Goal: Find specific page/section: Find specific page/section

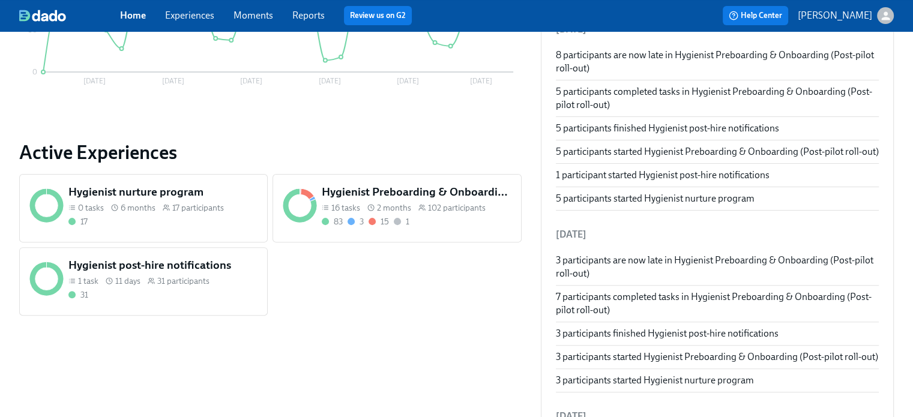
scroll to position [360, 0]
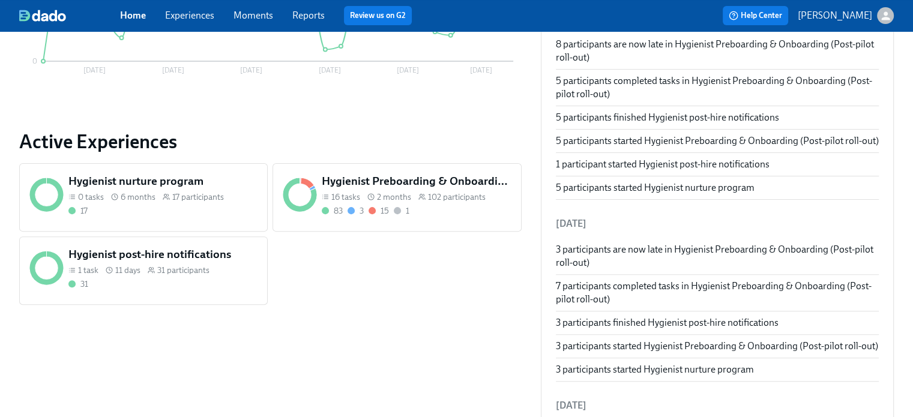
click at [404, 192] on span "2 months" at bounding box center [394, 197] width 34 height 11
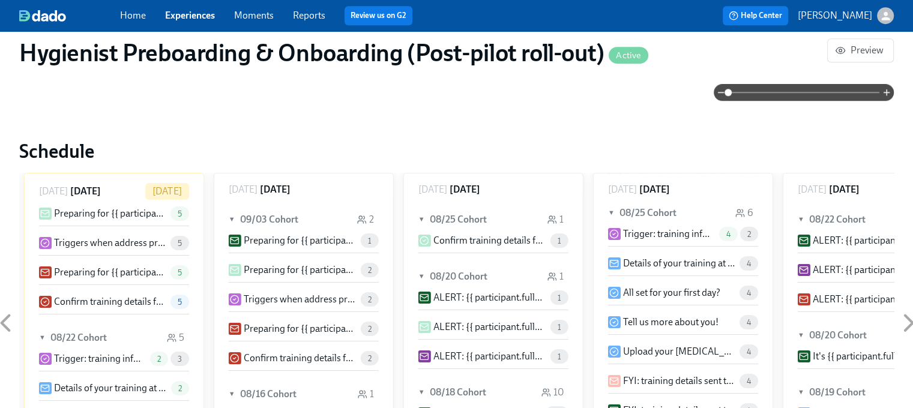
scroll to position [841, 0]
click at [838, 17] on p "[PERSON_NAME]" at bounding box center [835, 15] width 74 height 13
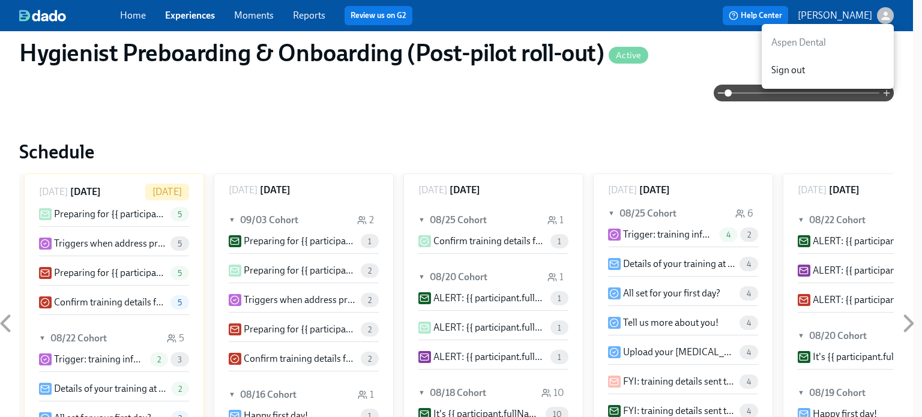
click at [615, 106] on div at bounding box center [461, 208] width 922 height 417
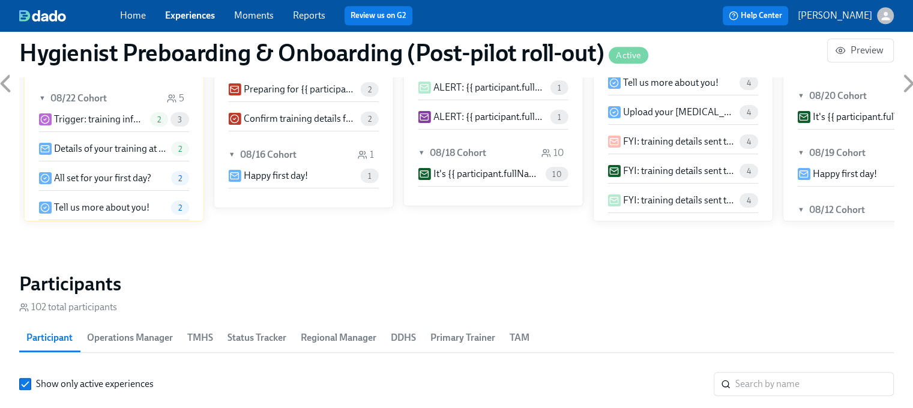
scroll to position [961, 0]
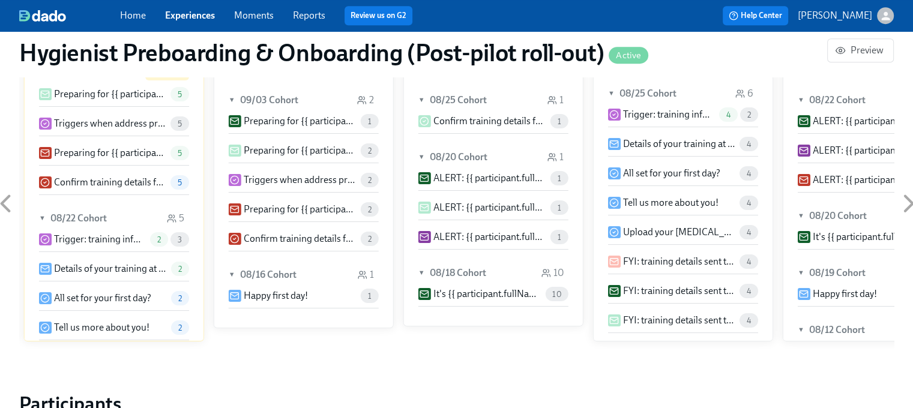
click at [908, 200] on icon at bounding box center [909, 203] width 8 height 15
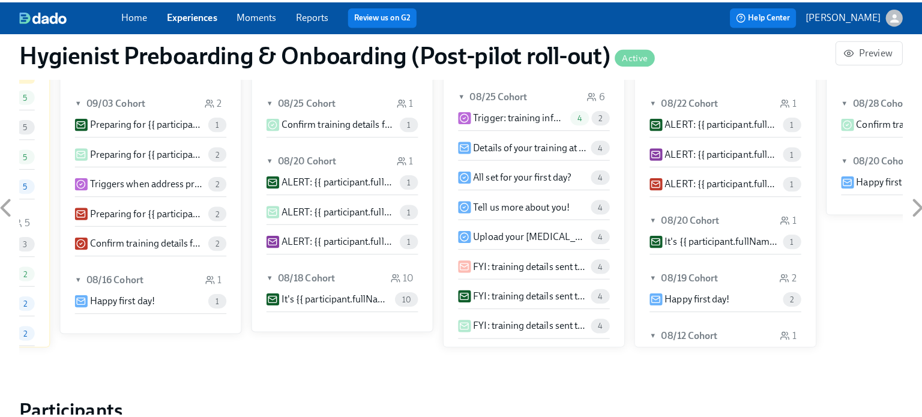
scroll to position [0, 12516]
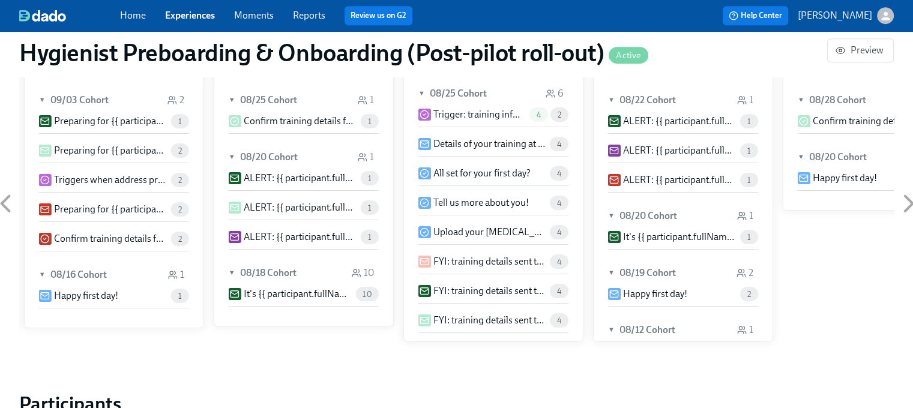
click at [258, 157] on h6 "08/20 Cohort" at bounding box center [269, 157] width 58 height 13
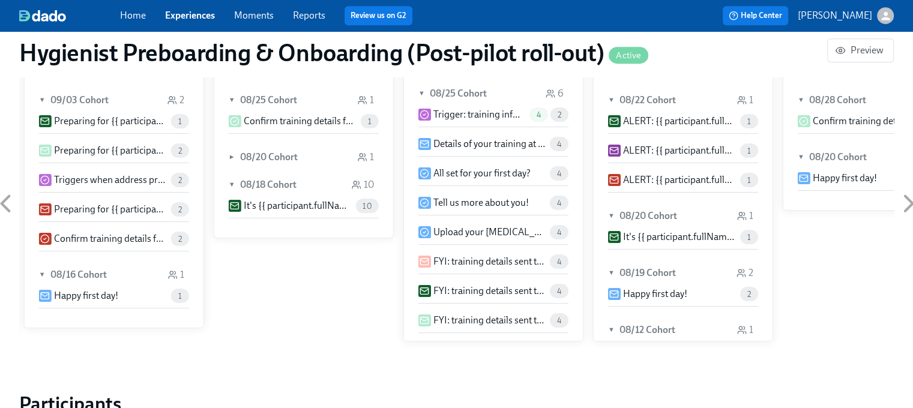
click at [255, 157] on h6 "08/20 Cohort" at bounding box center [269, 157] width 58 height 13
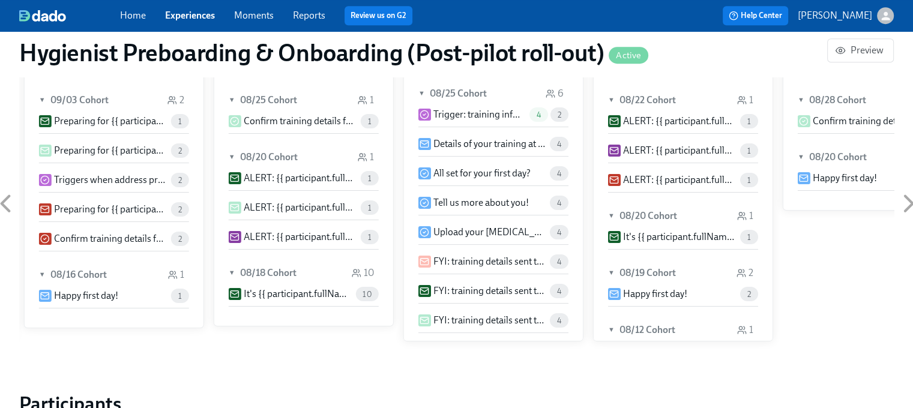
click at [373, 153] on div "1" at bounding box center [366, 157] width 16 height 13
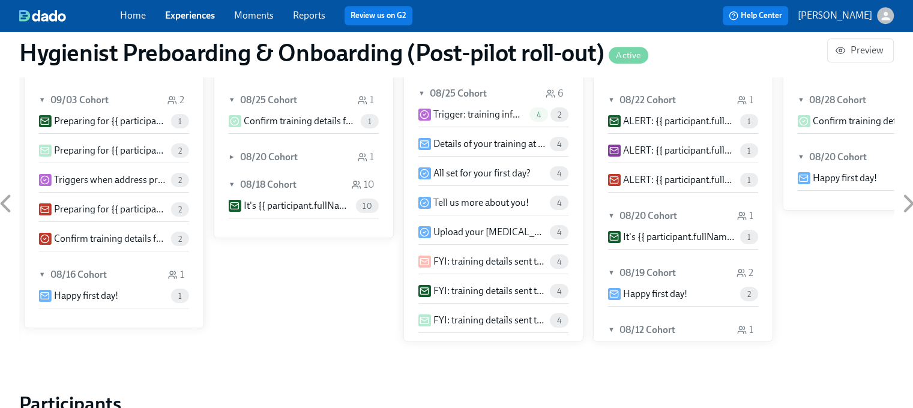
click at [299, 199] on p "It's {{ participant.fullName }}'s first day [DATE]" at bounding box center [297, 205] width 107 height 13
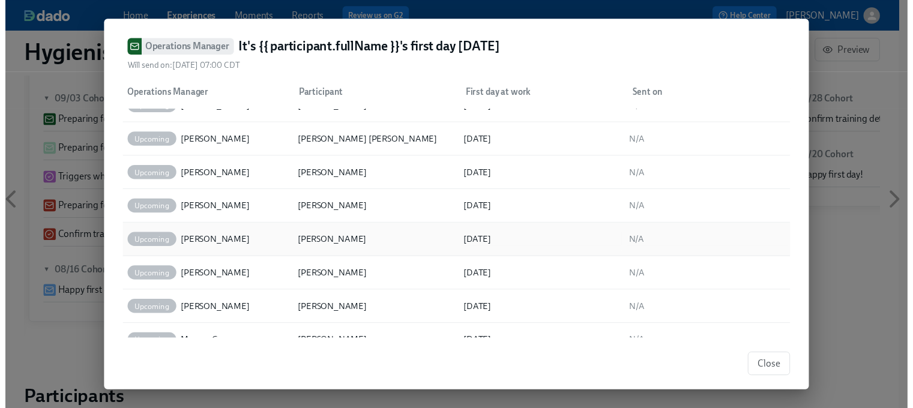
scroll to position [144, 0]
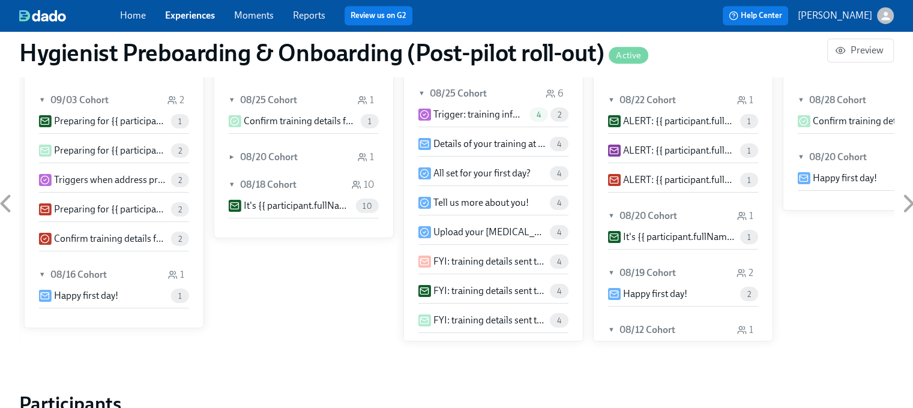
click at [233, 156] on span "►" at bounding box center [233, 157] width 8 height 13
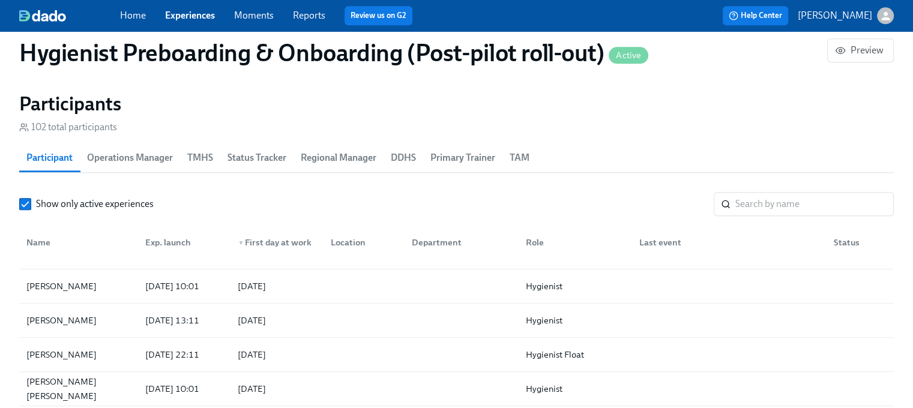
scroll to position [480, 0]
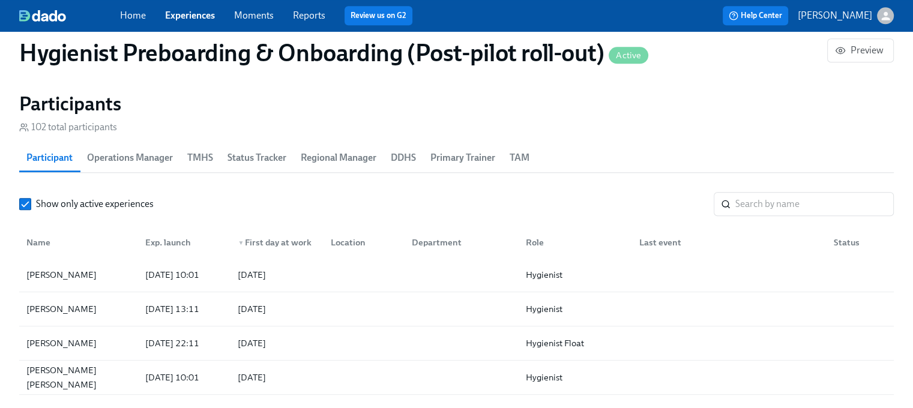
click at [773, 190] on section "Participants 102 total participants Participant Operations Manager TMHS Status …" at bounding box center [456, 309] width 875 height 434
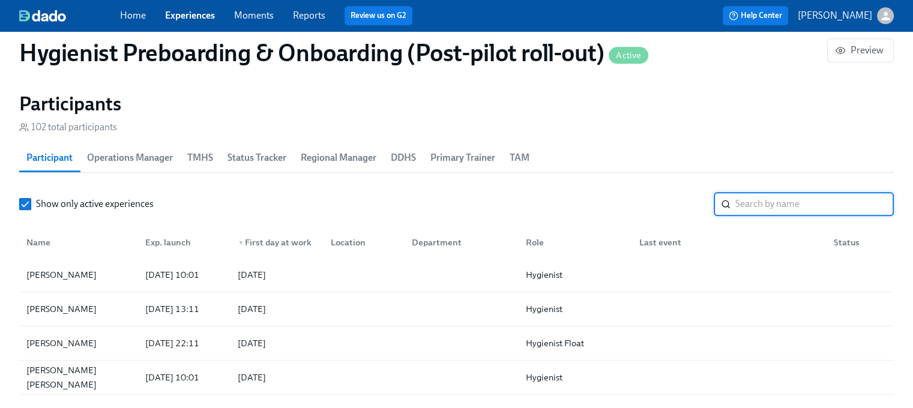
click at [773, 194] on input "search" at bounding box center [814, 204] width 158 height 24
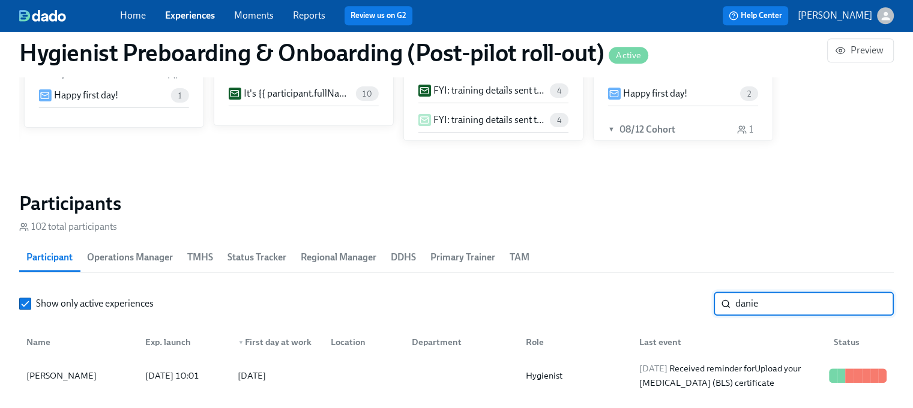
scroll to position [1153, 0]
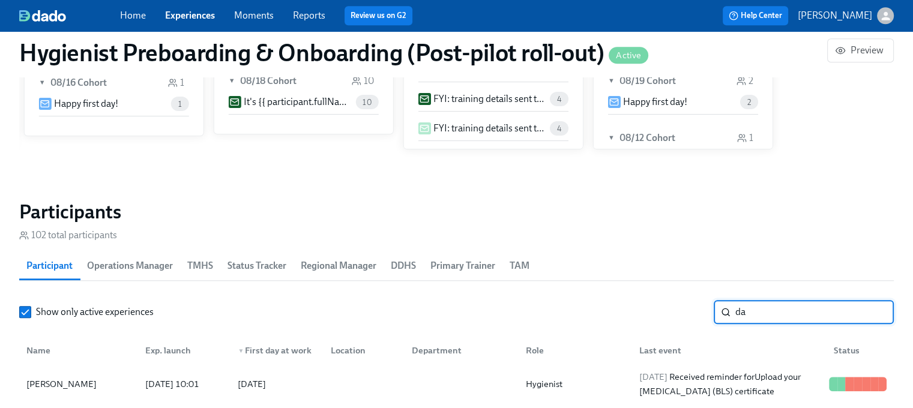
type input "d"
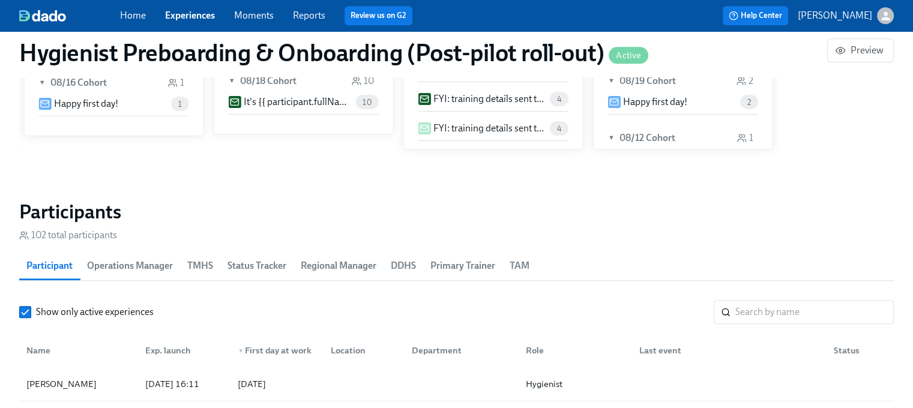
click at [210, 262] on span "TMHS" at bounding box center [200, 266] width 26 height 17
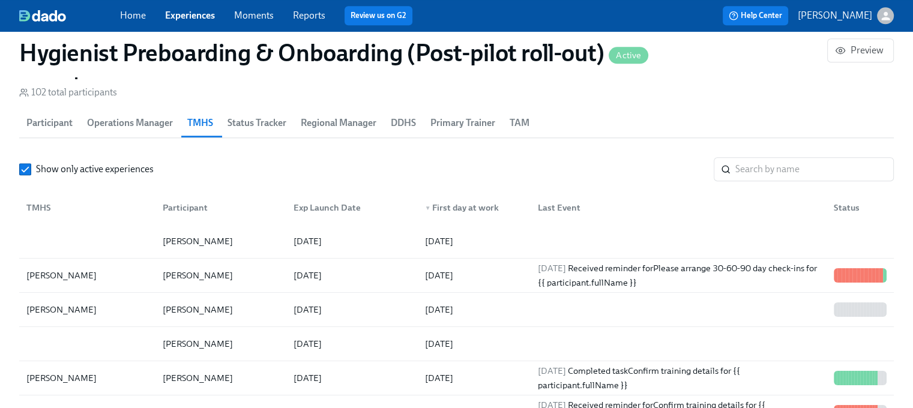
scroll to position [1213, 0]
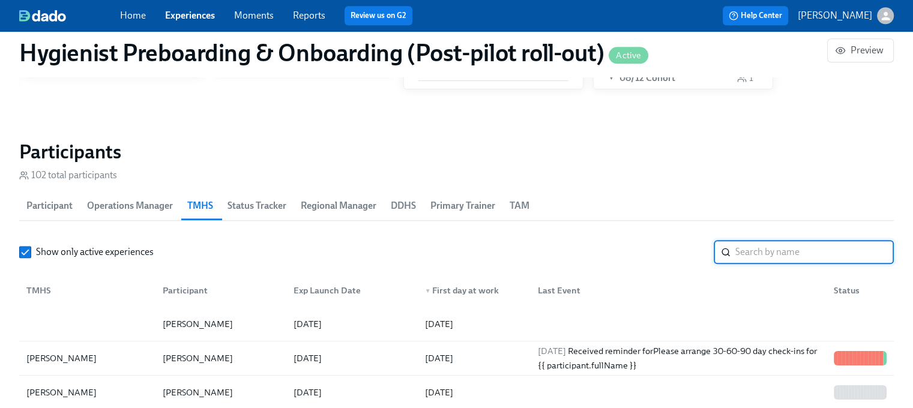
click at [768, 254] on input "search" at bounding box center [814, 252] width 158 height 24
type input "e"
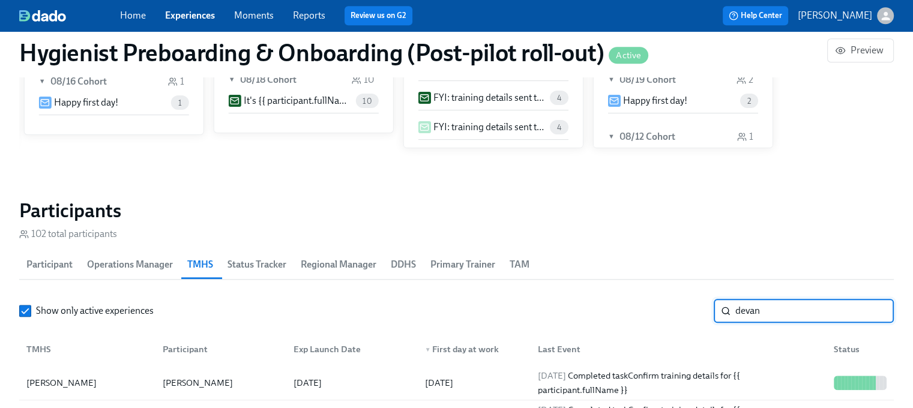
scroll to position [1153, 0]
type input "devan"
